Goal: Task Accomplishment & Management: Use online tool/utility

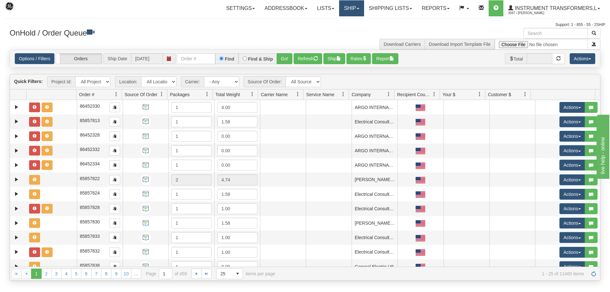
click at [353, 7] on link "Ship" at bounding box center [351, 8] width 25 height 16
click at [333, 22] on span "Ship Screen" at bounding box center [324, 22] width 24 height 5
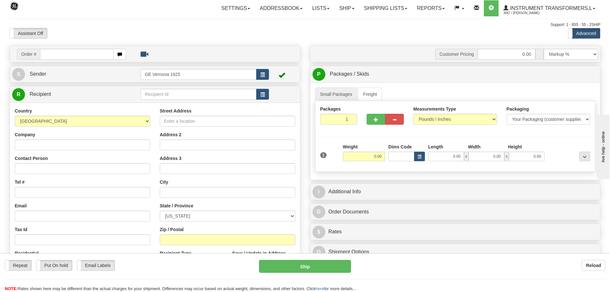
click at [48, 55] on input "text" at bounding box center [77, 54] width 74 height 11
type input "86703565"
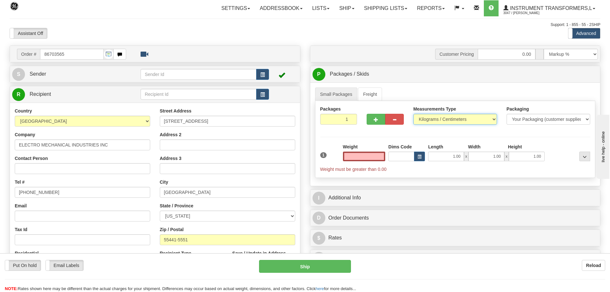
type input "0.00"
click at [494, 121] on select "Pounds / Inches Kilograms / Centimeters" at bounding box center [455, 119] width 84 height 11
select select "0"
click at [413, 114] on select "Pounds / Inches Kilograms / Centimeters" at bounding box center [455, 119] width 84 height 11
click at [382, 156] on input "0.00" at bounding box center [364, 156] width 42 height 10
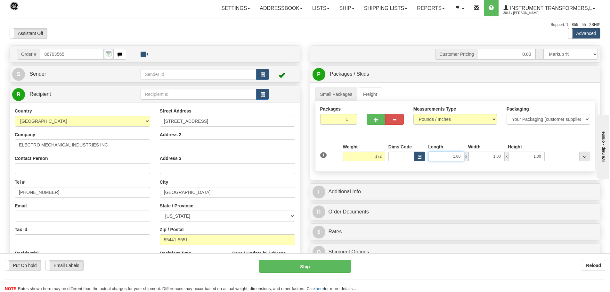
type input "172.00"
click at [462, 158] on input "1.00" at bounding box center [446, 156] width 36 height 10
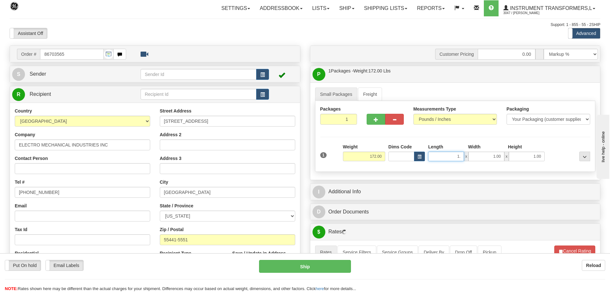
type input "1"
type input "34.00"
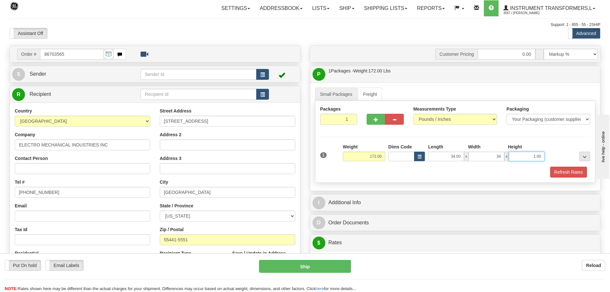
type input "34.00"
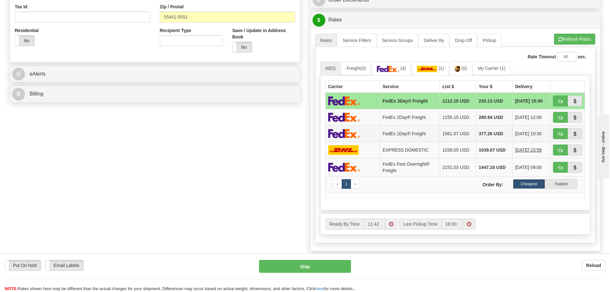
scroll to position [224, 0]
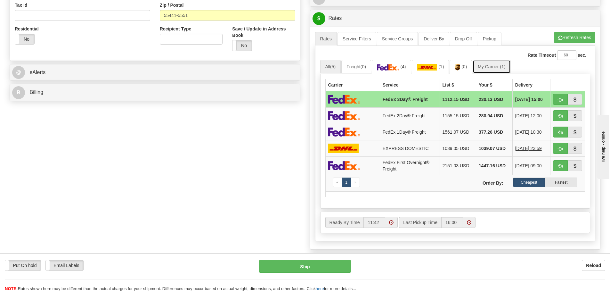
type input "38.00"
click at [496, 67] on link "My Carrier (1)" at bounding box center [491, 66] width 38 height 13
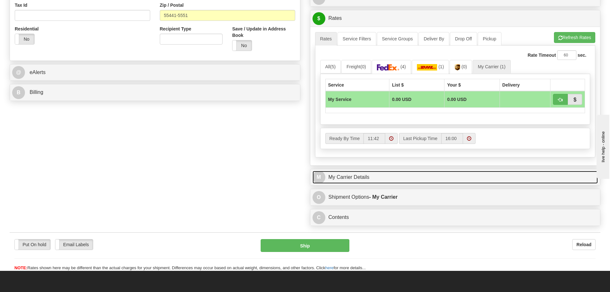
click at [405, 180] on link "M My Carrier Details" at bounding box center [454, 177] width 285 height 13
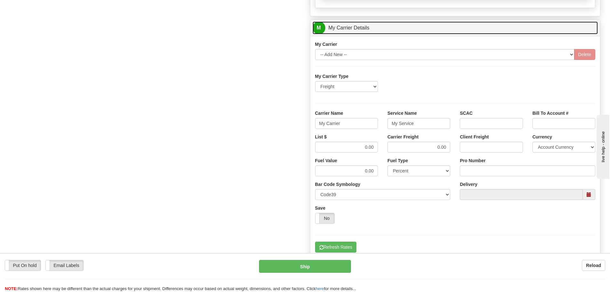
scroll to position [384, 0]
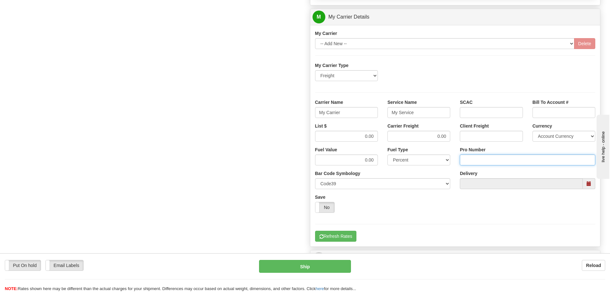
drag, startPoint x: 481, startPoint y: 157, endPoint x: 477, endPoint y: 159, distance: 4.3
click at [481, 157] on input "Pro Number" at bounding box center [527, 159] width 135 height 11
type input "108439796500"
click button "Delete" at bounding box center [0, 0] width 0 height 0
click at [348, 112] on input "My Carrier" at bounding box center [346, 112] width 63 height 11
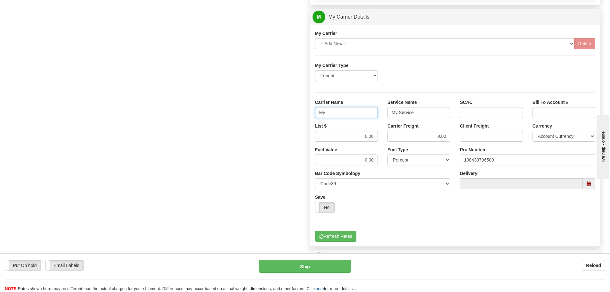
type input "M"
type input "SAIA"
click at [415, 113] on input "My Service" at bounding box center [418, 112] width 63 height 11
type input "M"
type input "LTL"
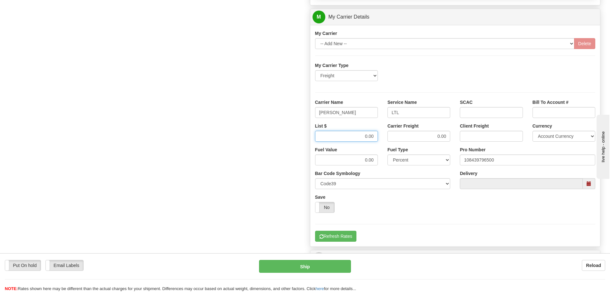
click at [375, 134] on input "0.00" at bounding box center [346, 136] width 63 height 11
type input "0"
type input "393.33"
click at [447, 138] on input "0.00" at bounding box center [418, 136] width 63 height 11
type input "0"
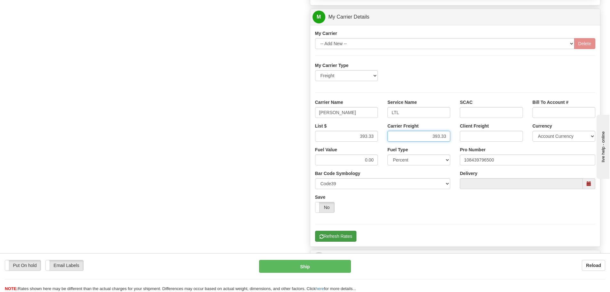
type input "393.33"
click at [350, 235] on button "Refresh Rates" at bounding box center [335, 235] width 41 height 11
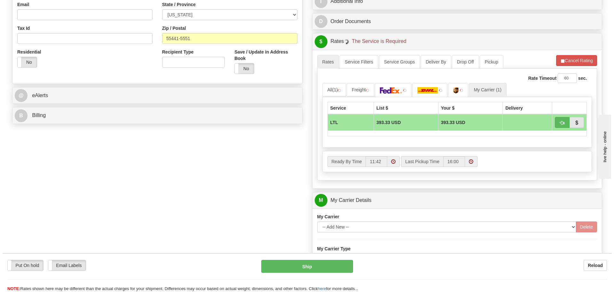
scroll to position [192, 0]
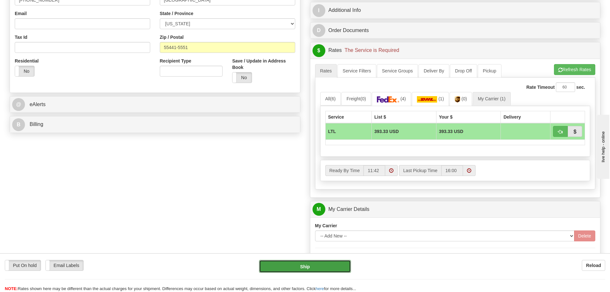
click at [317, 267] on button "Ship" at bounding box center [305, 266] width 92 height 13
type input "00"
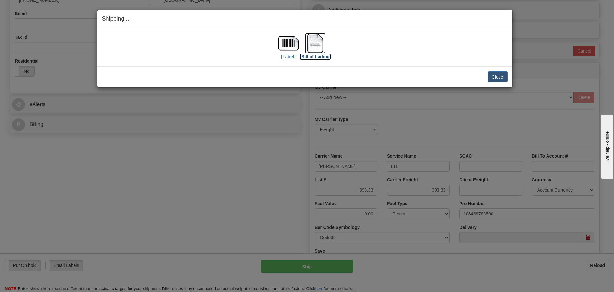
click at [315, 41] on img at bounding box center [315, 43] width 20 height 20
click at [495, 77] on button "Close" at bounding box center [498, 76] width 20 height 11
